Goal: Information Seeking & Learning: Understand process/instructions

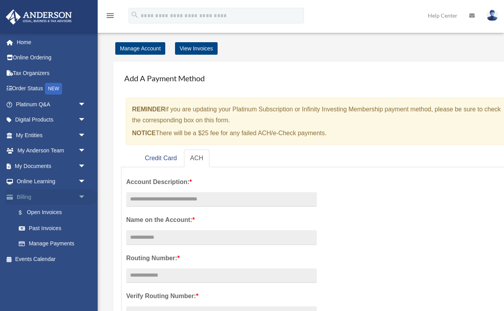
click at [83, 191] on span "arrow_drop_down" at bounding box center [86, 197] width 16 height 16
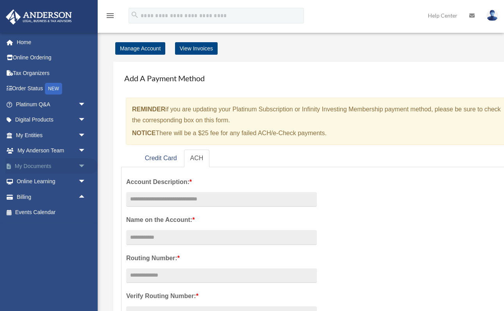
click at [85, 166] on span "arrow_drop_down" at bounding box center [86, 166] width 16 height 16
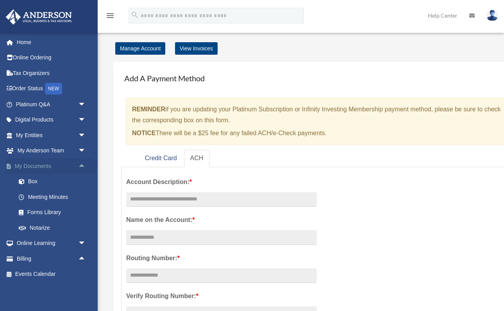
click at [85, 166] on span "arrow_drop_up" at bounding box center [86, 166] width 16 height 16
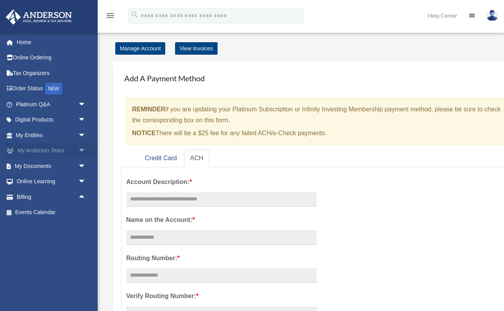
click at [84, 146] on span "arrow_drop_down" at bounding box center [86, 151] width 16 height 16
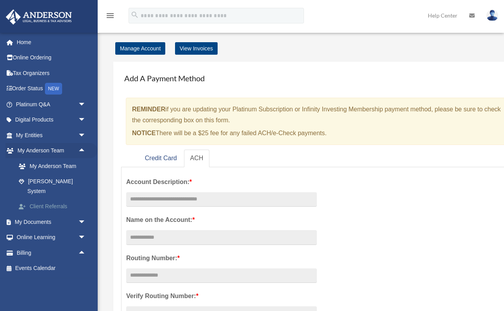
click at [54, 199] on link "Client Referrals" at bounding box center [54, 207] width 87 height 16
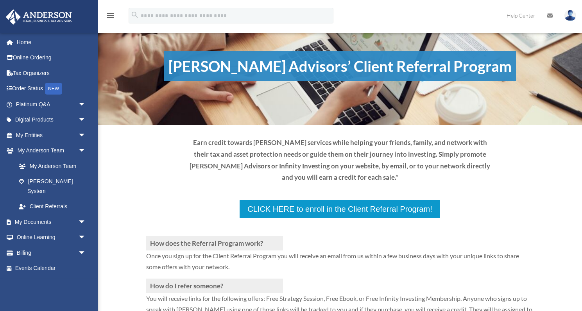
click at [312, 219] on div "How does the Referral Program work? Once you sign up for the Client Referral Pr…" at bounding box center [339, 313] width 387 height 189
click at [327, 219] on div "How does the Referral Program work? Once you sign up for the Client Referral Pr…" at bounding box center [339, 313] width 387 height 189
click at [287, 219] on div "How does the Referral Program work? Once you sign up for the Client Referral Pr…" at bounding box center [339, 313] width 387 height 189
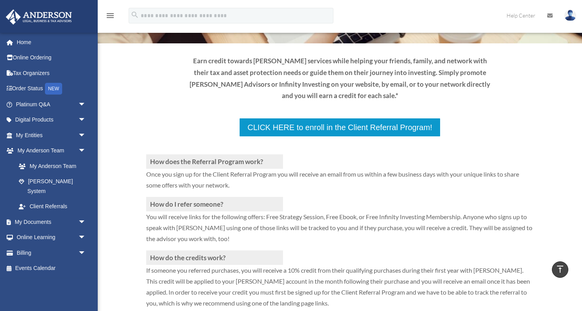
scroll to position [81, 0]
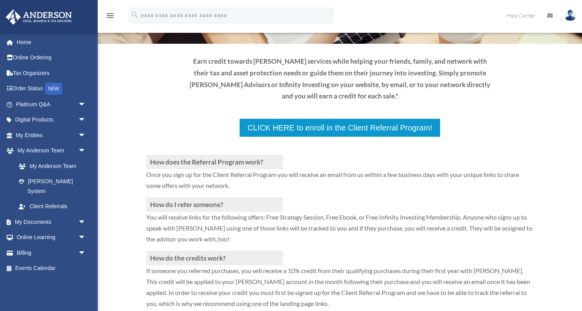
click at [280, 155] on h3 "How does the Referral Program work?" at bounding box center [214, 162] width 137 height 14
click at [299, 137] on div "How does the Referral Program work? Once you sign up for the Client Referral Pr…" at bounding box center [339, 231] width 387 height 189
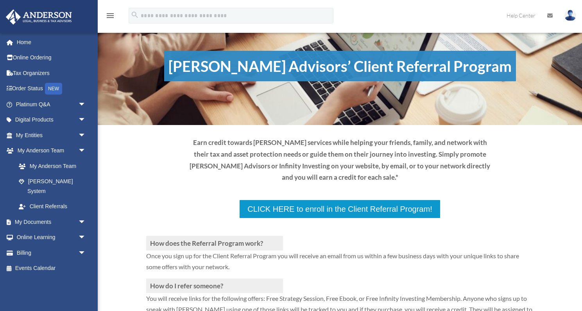
scroll to position [81, 0]
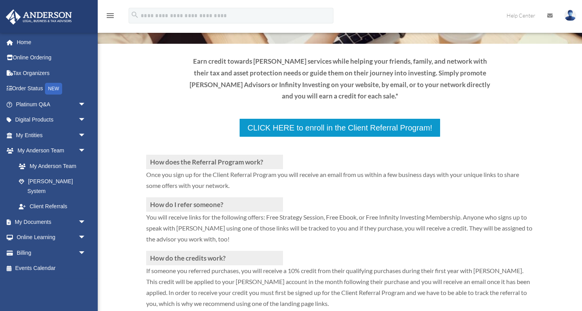
click at [308, 137] on div "How does the Referral Program work? Once you sign up for the Client Referral Pr…" at bounding box center [339, 231] width 387 height 189
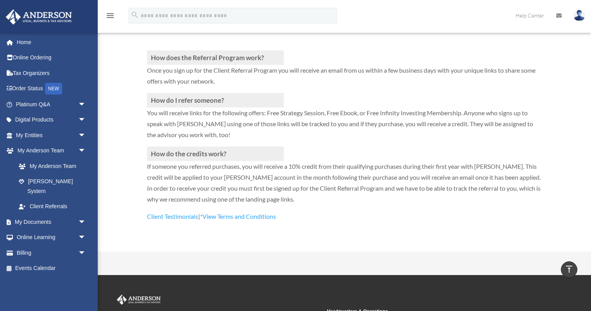
scroll to position [186, 0]
click at [241, 213] on link "*View Terms and Conditions" at bounding box center [238, 218] width 76 height 11
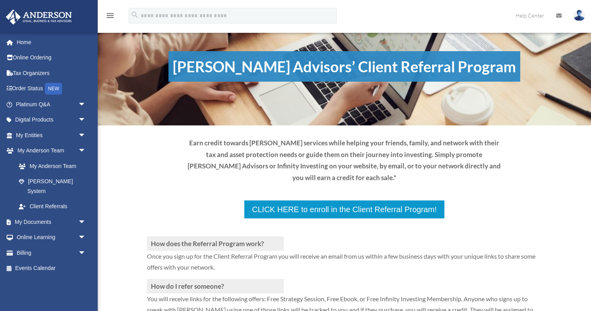
click at [295, 219] on div "How does the Referral Program work? Once you sign up for the Client Referral Pr…" at bounding box center [344, 313] width 395 height 189
click at [311, 219] on p at bounding box center [344, 227] width 395 height 17
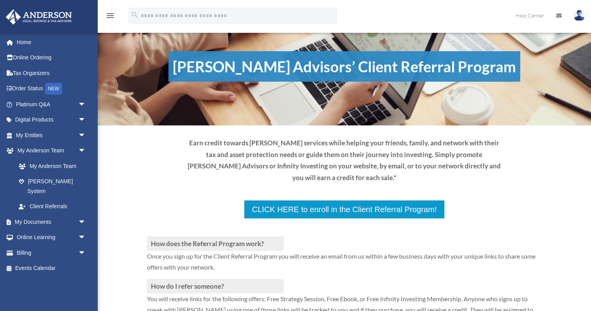
click at [311, 219] on p at bounding box center [344, 227] width 395 height 17
click at [312, 219] on p at bounding box center [344, 227] width 395 height 17
click at [350, 219] on div "How does the Referral Program work? Once you sign up for the Client Referral Pr…" at bounding box center [344, 313] width 395 height 189
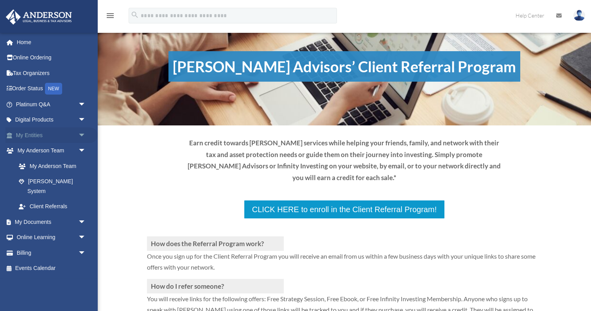
click at [82, 134] on span "arrow_drop_down" at bounding box center [86, 135] width 16 height 16
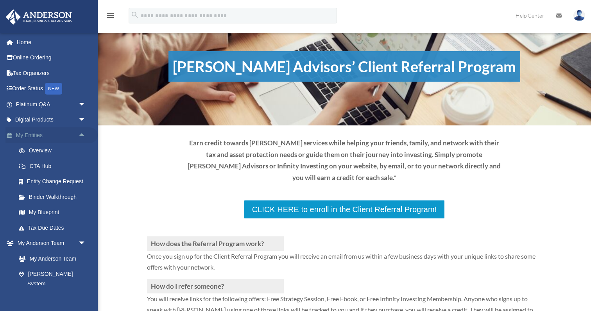
click at [82, 134] on span "arrow_drop_up" at bounding box center [86, 135] width 16 height 16
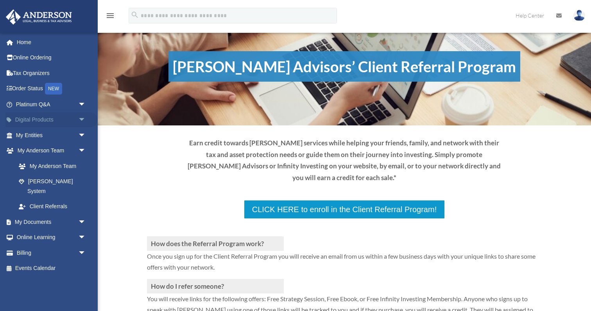
click at [85, 119] on span "arrow_drop_down" at bounding box center [86, 120] width 16 height 16
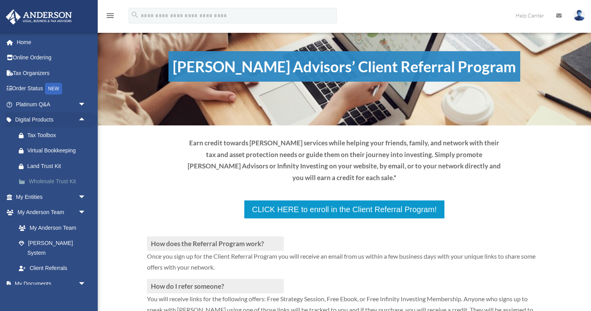
click at [59, 182] on div "Wholesale Trust Kit" at bounding box center [57, 182] width 61 height 10
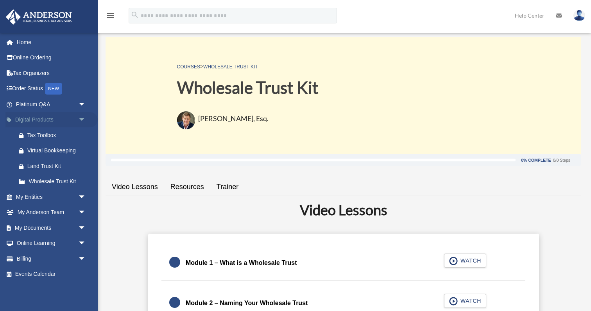
click at [82, 118] on span "arrow_drop_down" at bounding box center [86, 120] width 16 height 16
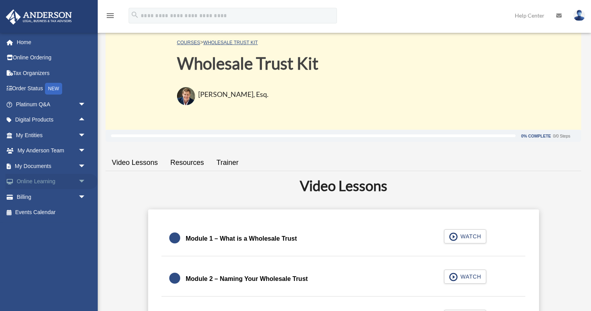
scroll to position [29, 0]
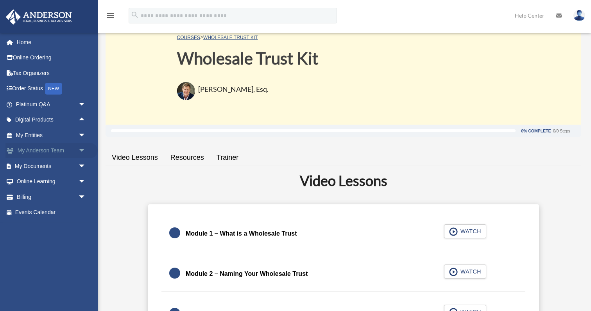
click at [85, 150] on span "arrow_drop_down" at bounding box center [86, 151] width 16 height 16
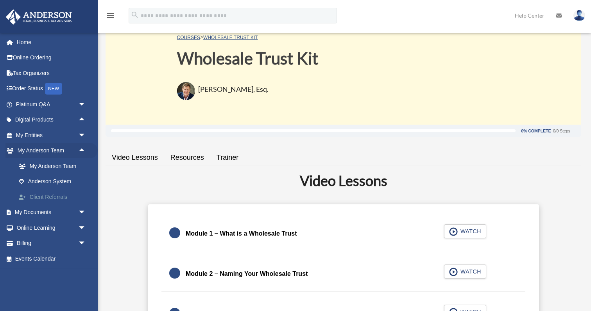
click at [56, 198] on link "Client Referrals" at bounding box center [54, 197] width 87 height 16
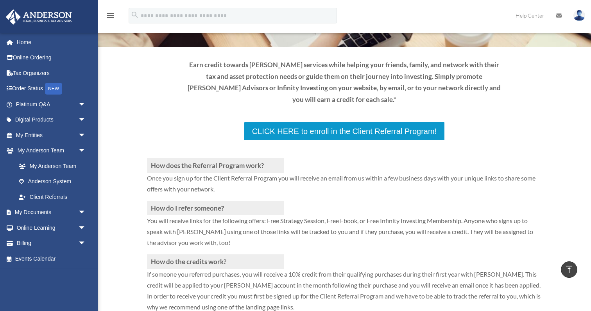
scroll to position [75, 0]
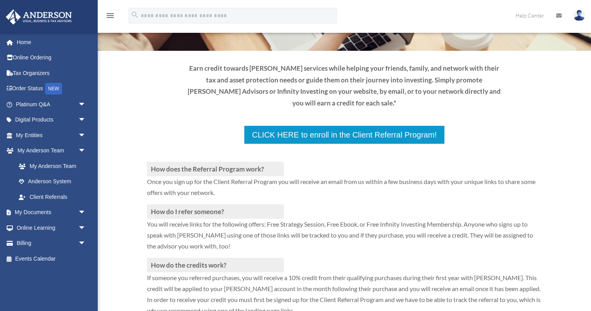
click at [577, 15] on img at bounding box center [579, 15] width 12 height 11
click at [557, 13] on icon at bounding box center [558, 15] width 5 height 5
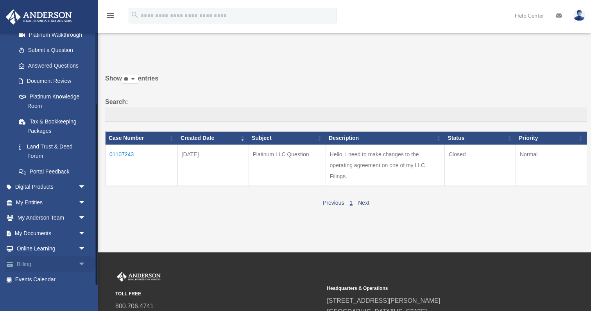
scroll to position [100, 0]
click at [85, 231] on span "arrow_drop_down" at bounding box center [86, 234] width 16 height 16
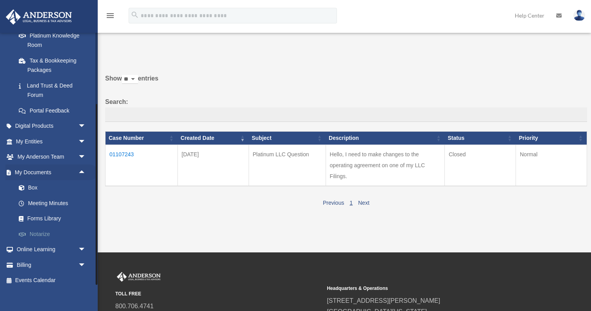
scroll to position [161, 0]
click at [81, 242] on span "arrow_drop_down" at bounding box center [86, 250] width 16 height 16
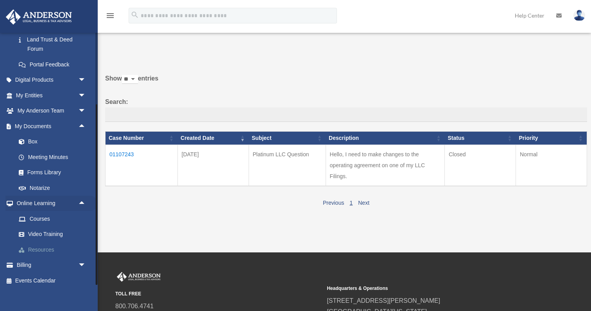
scroll to position [207, 0]
click at [78, 261] on span "arrow_drop_down" at bounding box center [86, 266] width 16 height 16
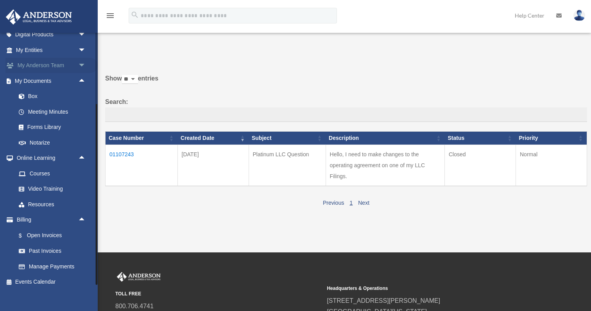
click at [84, 61] on span "arrow_drop_down" at bounding box center [86, 66] width 16 height 16
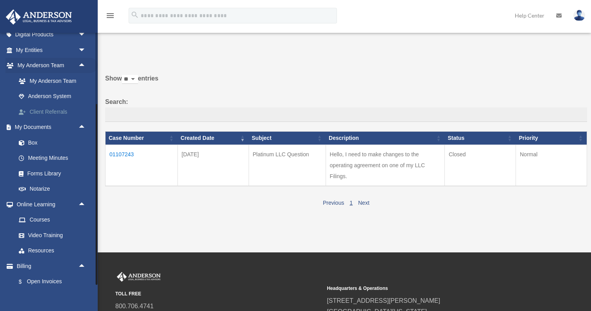
click at [57, 107] on link "Client Referrals" at bounding box center [54, 112] width 87 height 16
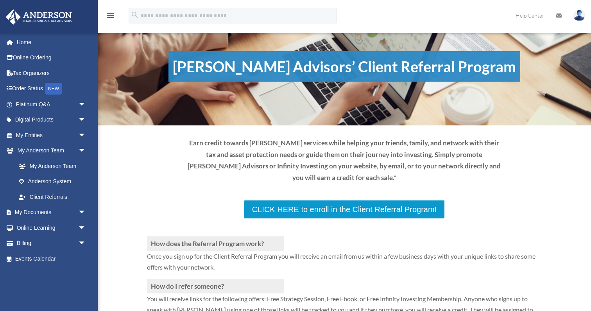
click at [271, 236] on h3 "How does the Referral Program work?" at bounding box center [215, 243] width 137 height 14
click at [342, 219] on div "How does the Referral Program work? Once you sign up for the Client Referral Pr…" at bounding box center [344, 313] width 395 height 189
click at [278, 236] on h3 "How does the Referral Program work?" at bounding box center [215, 243] width 137 height 14
click at [288, 219] on div "How does the Referral Program work? Once you sign up for the Client Referral Pr…" at bounding box center [344, 313] width 395 height 189
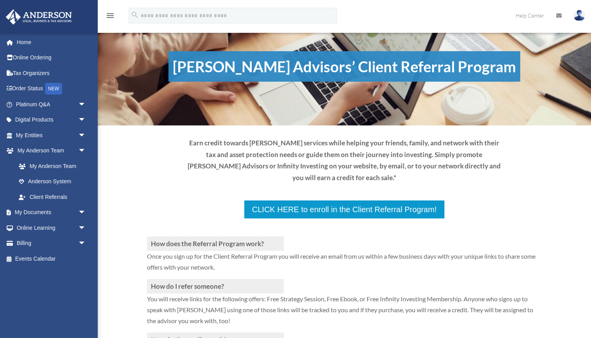
click at [295, 219] on div "How does the Referral Program work? Once you sign up for the Client Referral Pr…" at bounding box center [344, 313] width 395 height 189
click at [280, 236] on h3 "How does the Referral Program work?" at bounding box center [215, 243] width 137 height 14
click at [292, 219] on div "How does the Referral Program work? Once you sign up for the Client Referral Pr…" at bounding box center [344, 313] width 395 height 189
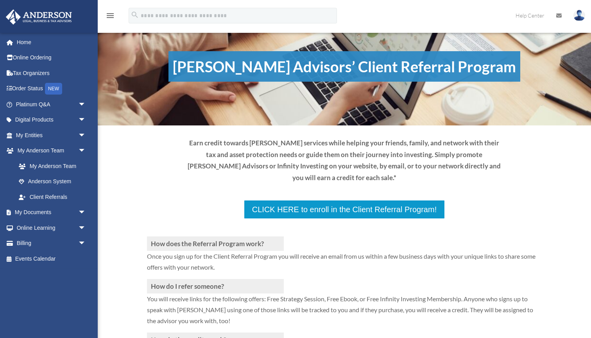
click at [292, 219] on div "How does the Referral Program work? Once you sign up for the Client Referral Pr…" at bounding box center [344, 313] width 395 height 189
click at [299, 219] on p at bounding box center [344, 227] width 395 height 17
click at [38, 86] on link "Order Status NEW" at bounding box center [51, 89] width 92 height 16
